Goal: Information Seeking & Learning: Learn about a topic

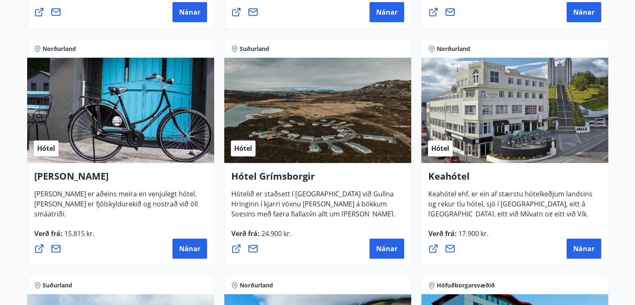
scroll to position [417, 0]
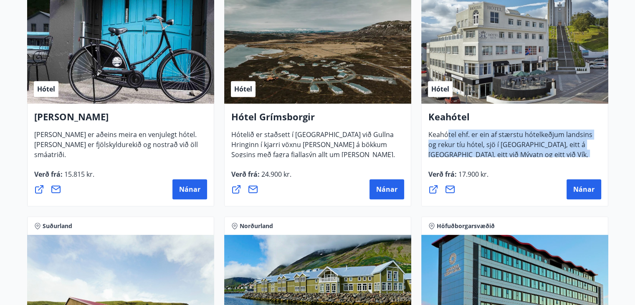
drag, startPoint x: 448, startPoint y: 132, endPoint x: 575, endPoint y: 156, distance: 129.1
click at [575, 156] on div "[PERSON_NAME] ehf. er ein af stærstu hótelkeðjum landsins og rekur tíu hótel, s…" at bounding box center [514, 154] width 187 height 103
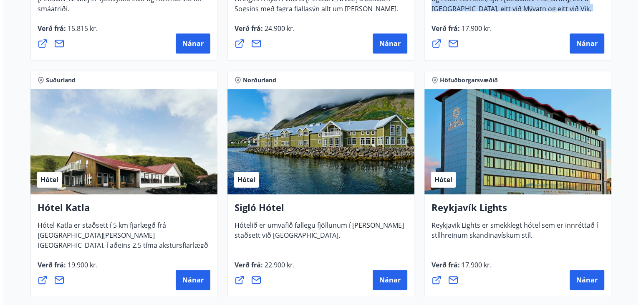
scroll to position [584, 0]
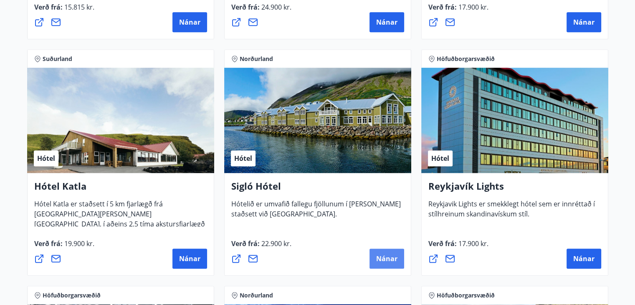
click at [392, 252] on button "Nánar" at bounding box center [386, 258] width 35 height 20
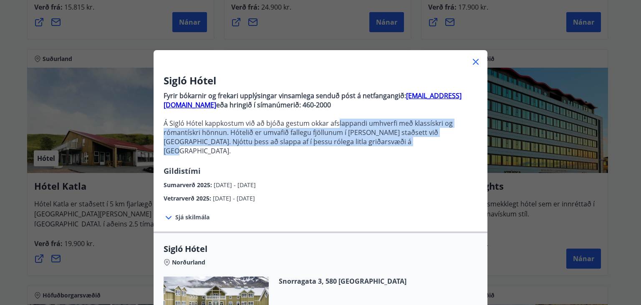
drag, startPoint x: 333, startPoint y: 121, endPoint x: 380, endPoint y: 142, distance: 51.0
click at [380, 142] on p "Á Sigló Hótel kappkostum við að bjóða gestum okkar afslappandi umhverfi með kla…" at bounding box center [321, 136] width 314 height 37
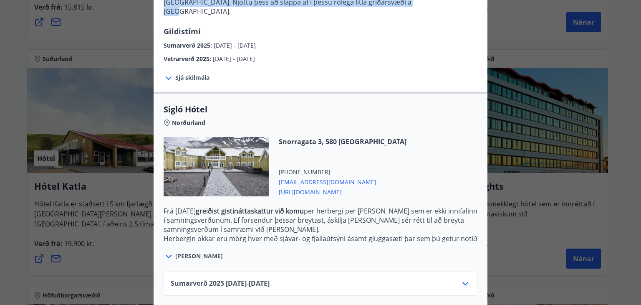
scroll to position [125, 0]
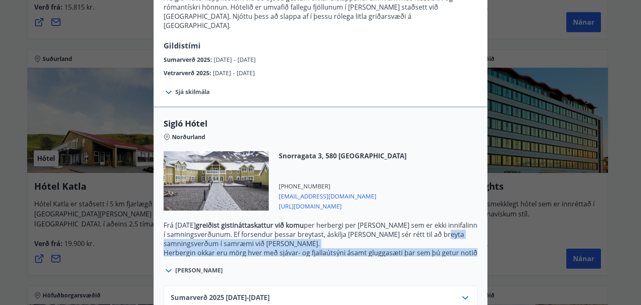
drag, startPoint x: 195, startPoint y: 237, endPoint x: 467, endPoint y: 242, distance: 272.0
click at [467, 242] on p "Frá [DATE] greiðist gistináttaskattur við komu per herbergi per [PERSON_NAME] s…" at bounding box center [321, 264] width 314 height 89
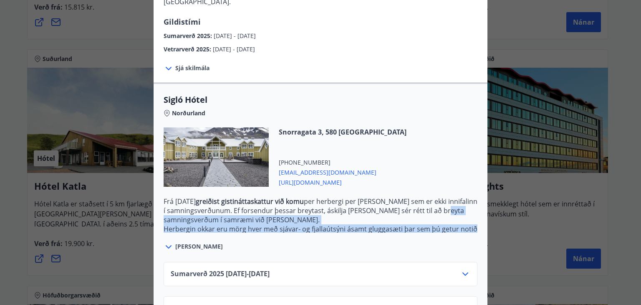
scroll to position [171, 0]
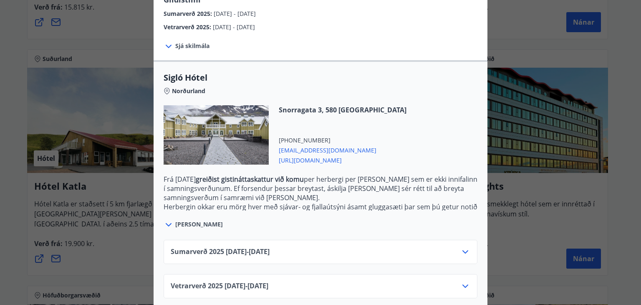
click at [454, 247] on div "Sumarverð [PHONE_NUMBER][DATE] - [DATE]" at bounding box center [321, 255] width 300 height 17
click at [460, 247] on icon at bounding box center [465, 252] width 10 height 10
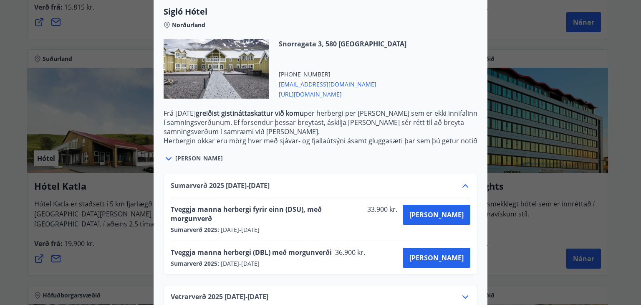
scroll to position [239, 0]
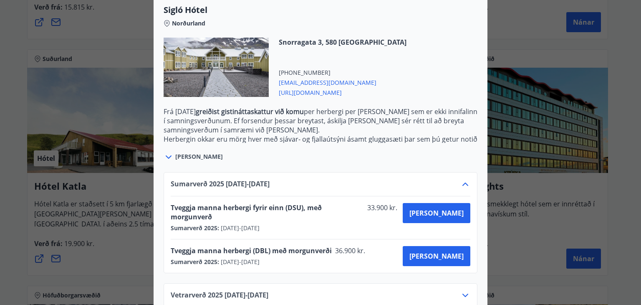
click at [463, 290] on icon at bounding box center [465, 295] width 10 height 10
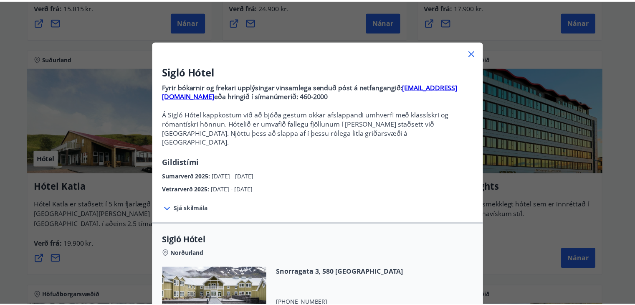
scroll to position [0, 0]
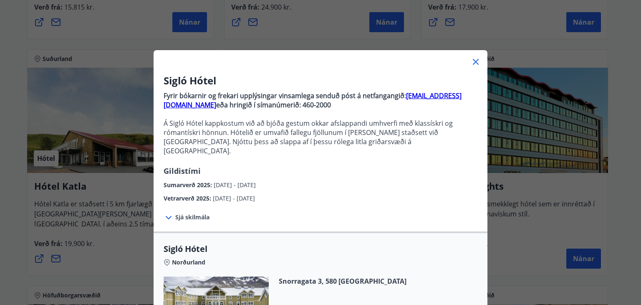
click at [472, 60] on icon at bounding box center [476, 62] width 10 height 10
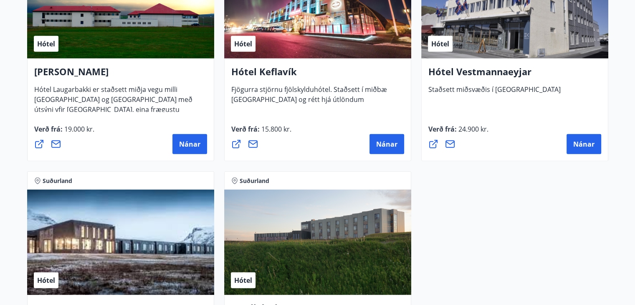
scroll to position [2107, 0]
